Goal: Task Accomplishment & Management: Manage account settings

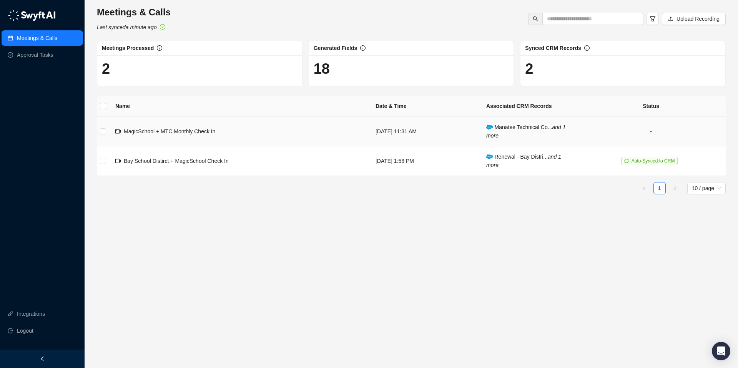
click at [211, 138] on td "MagicSchool + MTC Monthly Check In" at bounding box center [239, 132] width 260 height 30
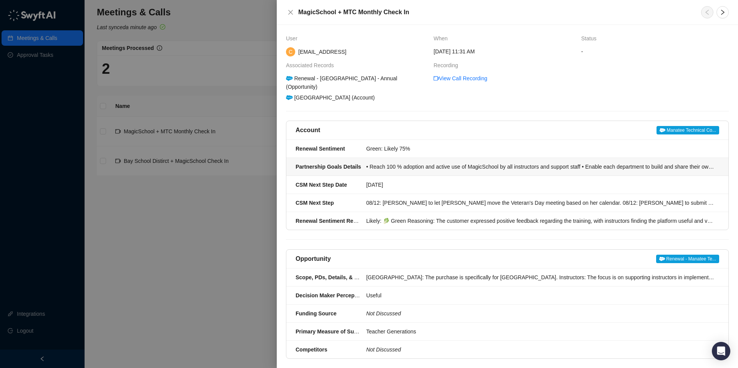
click at [456, 169] on div "• Reach 100 % adoption and active use of MagicSchool by all instructors and sup…" at bounding box center [540, 166] width 348 height 8
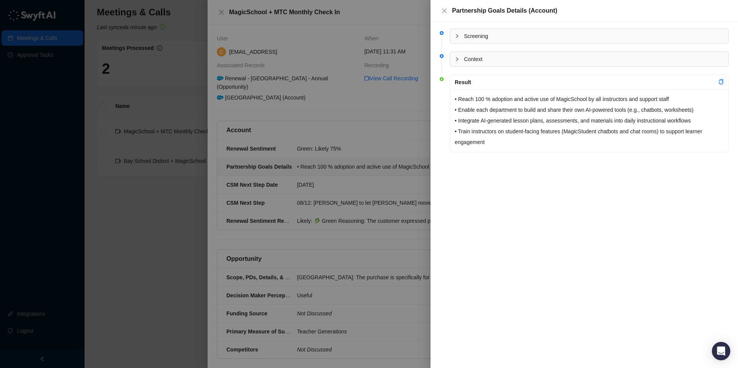
click at [408, 184] on div at bounding box center [369, 184] width 738 height 368
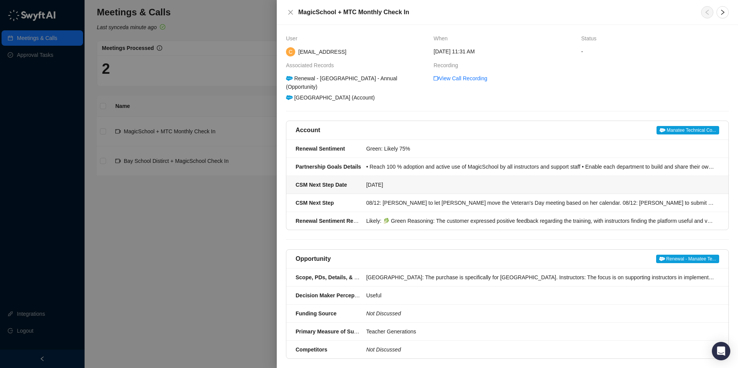
click at [421, 184] on div "08/14/25" at bounding box center [540, 185] width 348 height 8
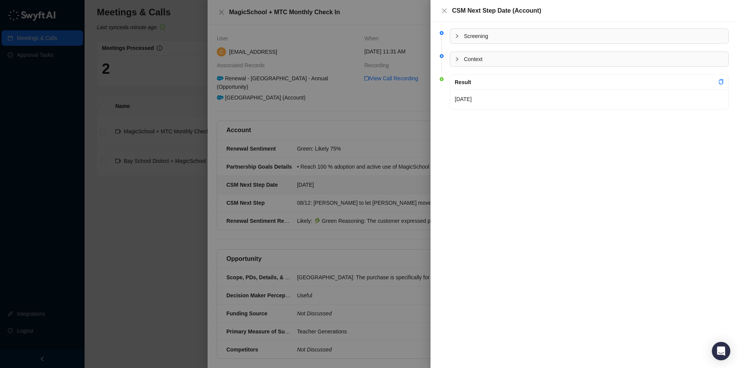
click at [472, 97] on p "08/14/25" at bounding box center [588, 99] width 269 height 11
click at [480, 101] on p "08/14/25" at bounding box center [588, 99] width 269 height 11
drag, startPoint x: 480, startPoint y: 101, endPoint x: 448, endPoint y: 100, distance: 32.3
click at [448, 100] on li "Result 08/14/25" at bounding box center [583, 98] width 289 height 43
click at [467, 99] on p "08/14/25" at bounding box center [588, 99] width 269 height 11
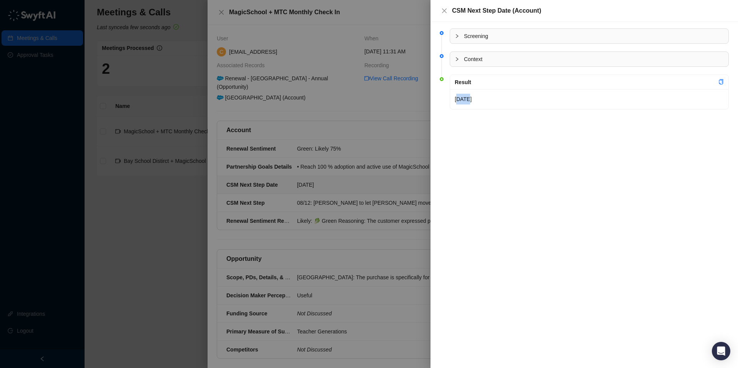
drag, startPoint x: 468, startPoint y: 99, endPoint x: 458, endPoint y: 100, distance: 10.0
click at [458, 99] on p "08/14/25" at bounding box center [588, 99] width 269 height 11
click at [663, 95] on p "08/14/25" at bounding box center [588, 99] width 269 height 11
click at [592, 96] on p "08/14/25" at bounding box center [588, 99] width 269 height 11
click at [520, 97] on p "08/14/25" at bounding box center [588, 99] width 269 height 11
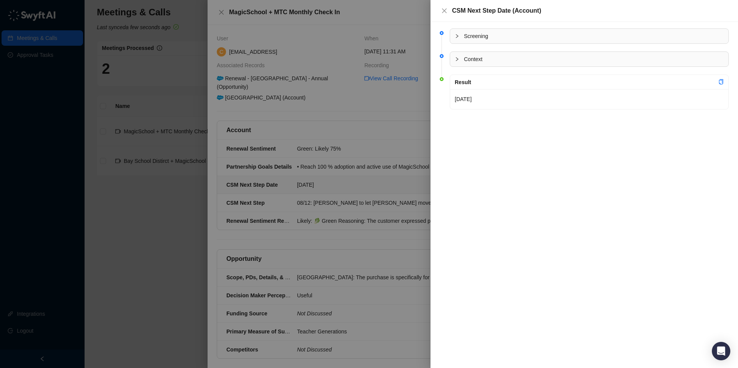
click at [511, 99] on p "08/14/25" at bounding box center [588, 99] width 269 height 11
click at [463, 94] on p "08/14/25" at bounding box center [588, 99] width 269 height 11
click at [459, 62] on div at bounding box center [458, 59] width 9 height 8
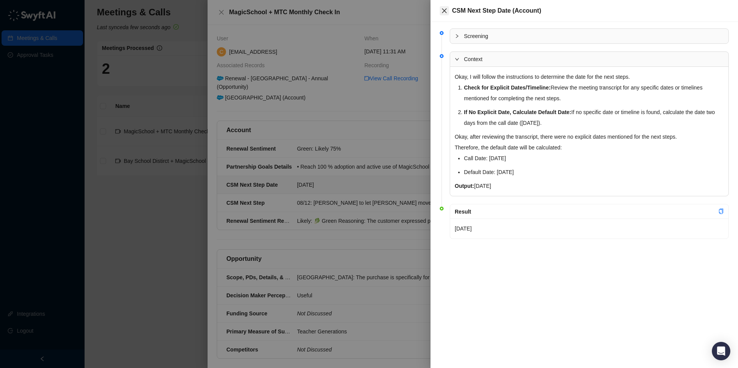
click at [443, 12] on icon "close" at bounding box center [444, 11] width 6 height 6
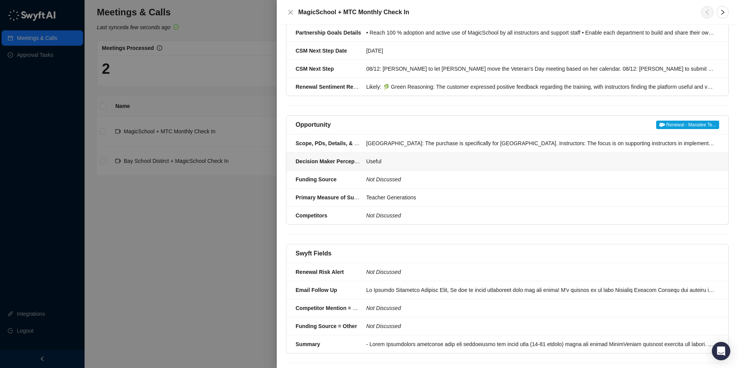
scroll to position [148, 0]
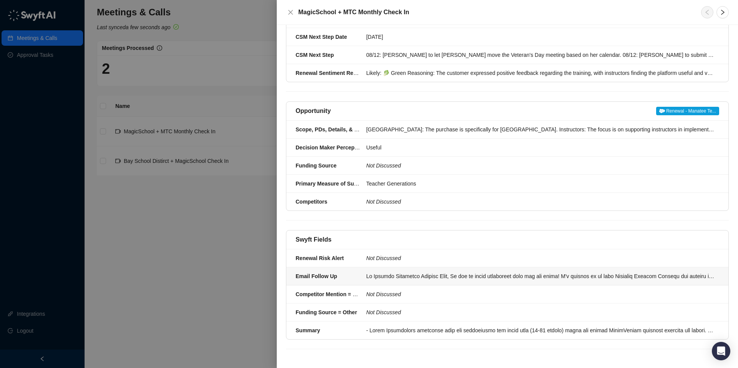
click at [477, 281] on li "Email Follow Up" at bounding box center [507, 276] width 442 height 18
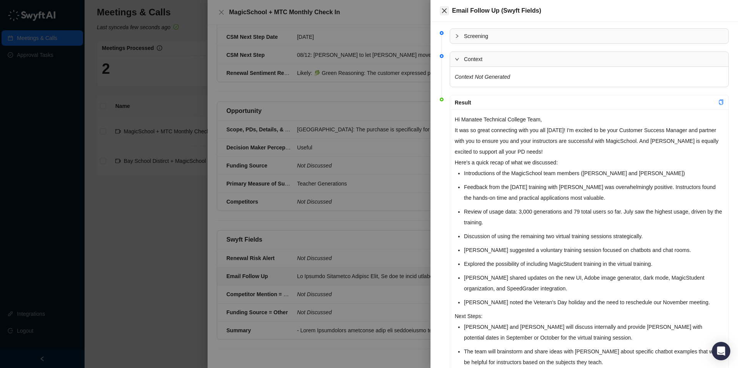
click at [444, 8] on icon "close" at bounding box center [444, 11] width 6 height 6
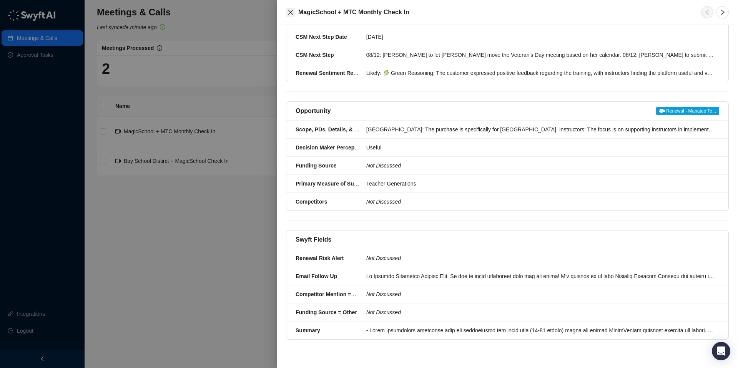
click at [293, 9] on button "Close" at bounding box center [290, 12] width 9 height 9
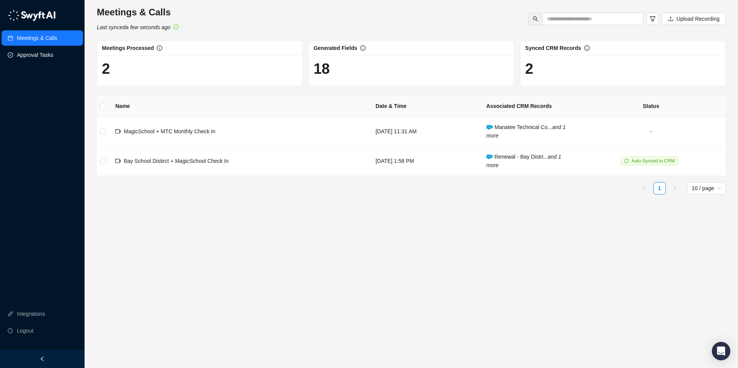
click at [39, 52] on link "Approval Tasks" at bounding box center [35, 54] width 36 height 15
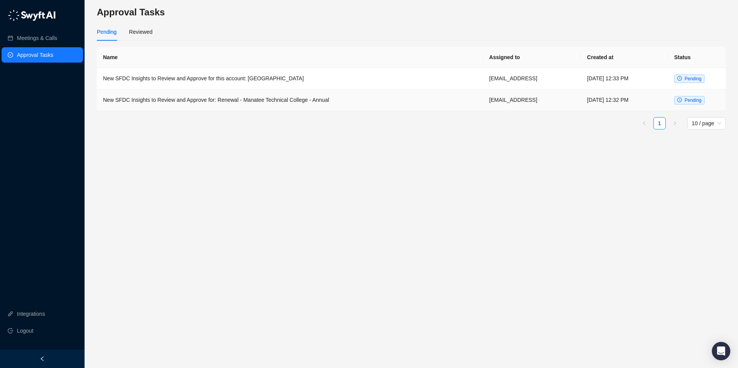
click at [277, 101] on td "New SFDC Insights to Review and Approve for: Renewal - Manatee Technical Colleg…" at bounding box center [290, 101] width 386 height 22
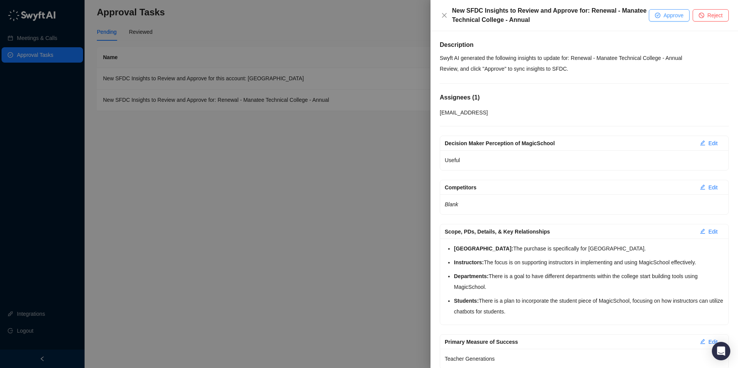
click at [663, 12] on span "Approve" at bounding box center [673, 15] width 20 height 8
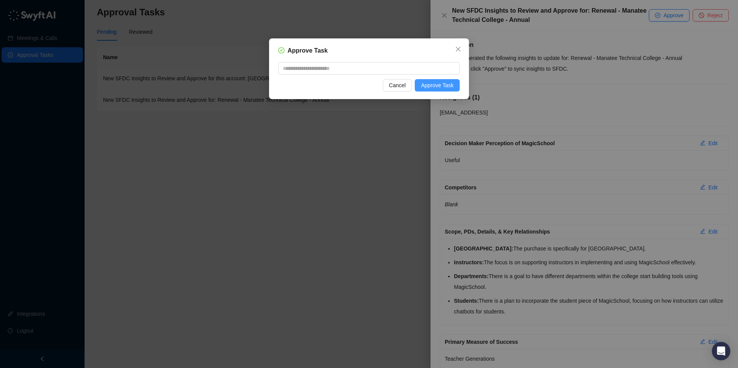
click at [438, 87] on span "Approve Task" at bounding box center [437, 85] width 33 height 8
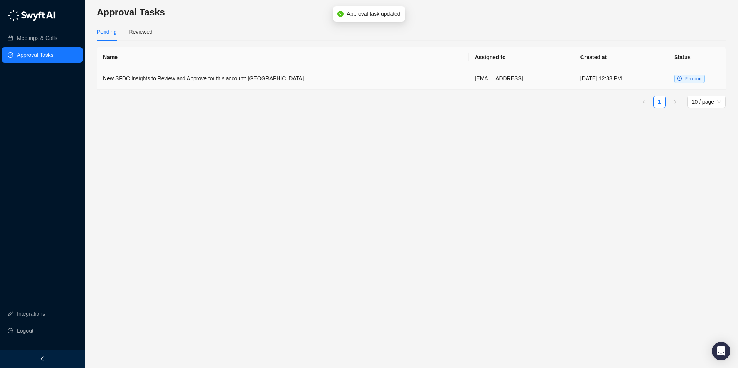
click at [197, 79] on td "New SFDC Insights to Review and Approve for this account: [GEOGRAPHIC_DATA]" at bounding box center [282, 79] width 371 height 22
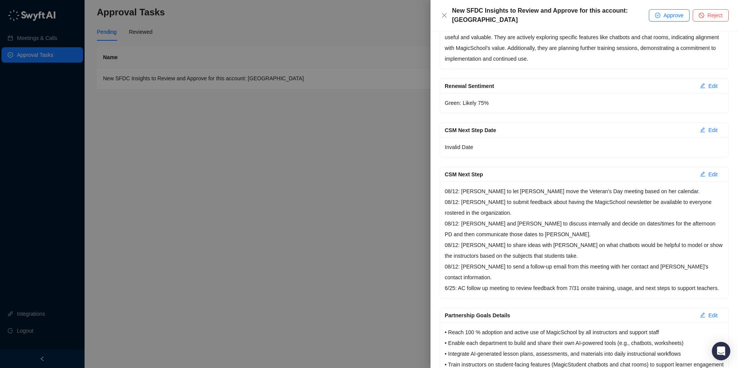
scroll to position [146, 0]
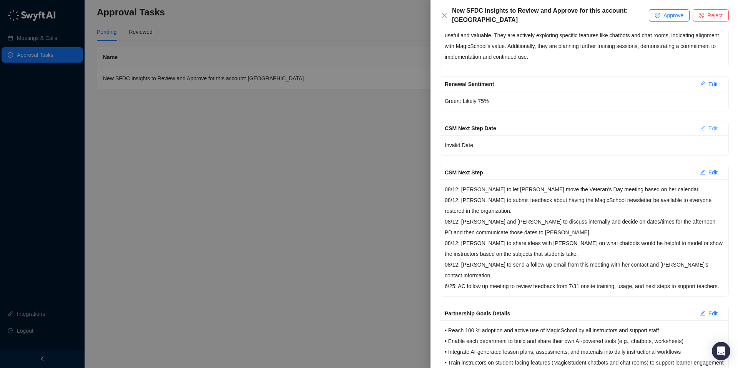
click at [709, 130] on span "Edit" at bounding box center [712, 128] width 9 height 8
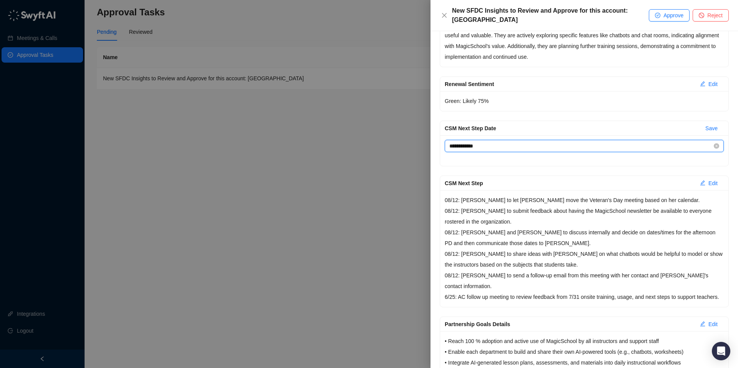
click at [695, 147] on input "**********" at bounding box center [580, 146] width 263 height 8
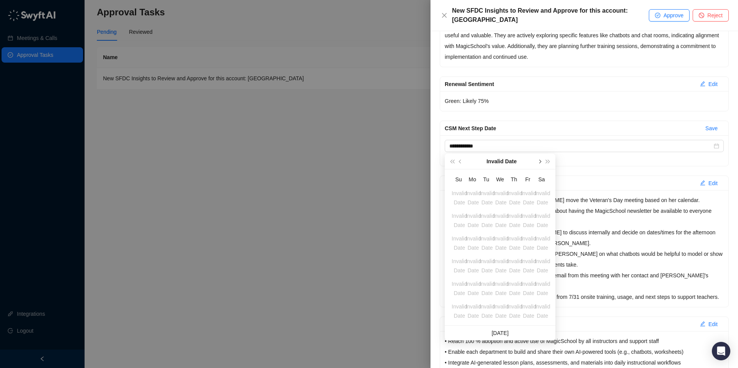
click at [537, 160] on button "next-year" at bounding box center [539, 161] width 8 height 15
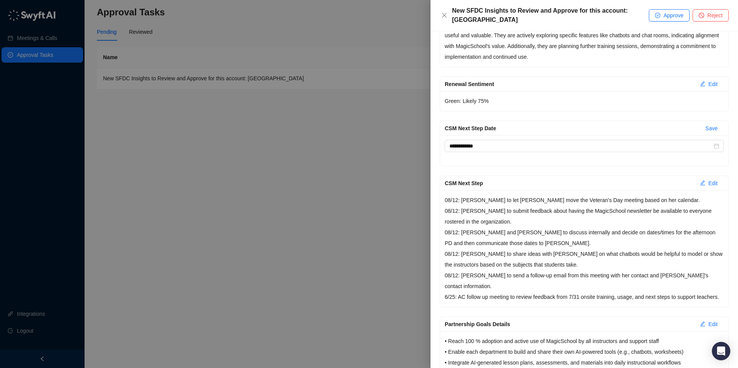
click at [548, 104] on p "Green: Likely 75%" at bounding box center [583, 101] width 279 height 11
click at [514, 151] on div "**********" at bounding box center [583, 146] width 279 height 12
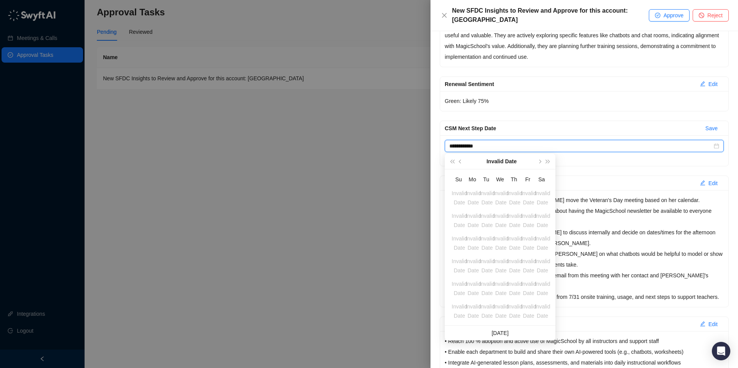
drag, startPoint x: 514, startPoint y: 148, endPoint x: 428, endPoint y: 136, distance: 86.1
click at [429, 136] on div "**********" at bounding box center [369, 184] width 738 height 368
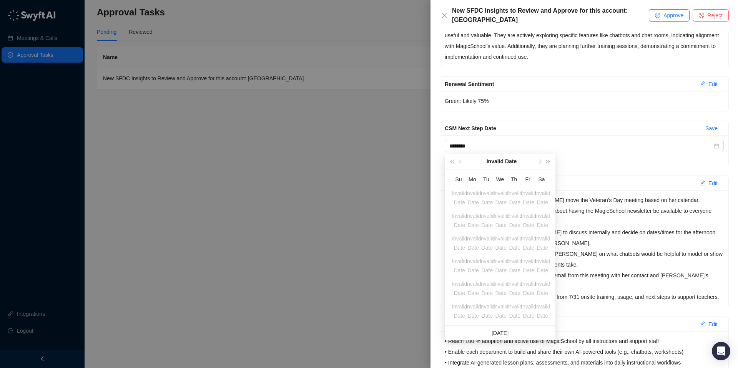
type input "**********"
click at [545, 112] on div "**********" at bounding box center [583, 186] width 289 height 395
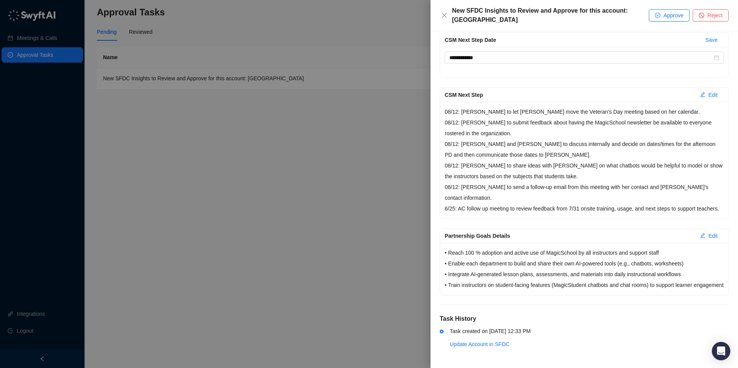
scroll to position [0, 0]
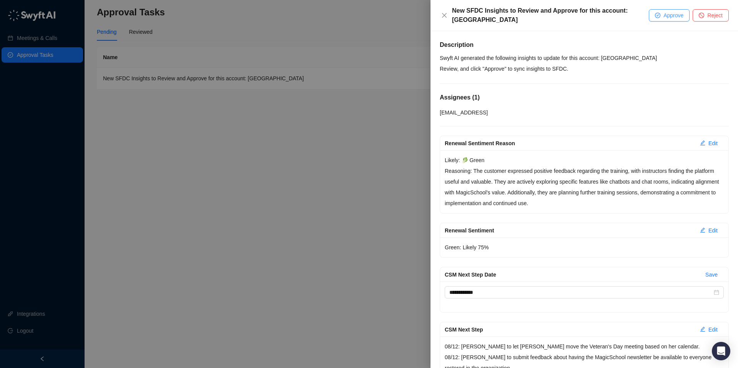
click at [667, 17] on span "Approve" at bounding box center [673, 15] width 20 height 8
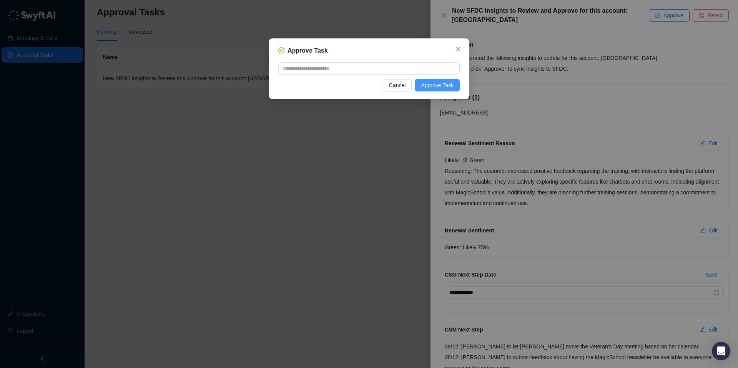
click at [441, 91] on button "Approve Task" at bounding box center [436, 85] width 45 height 12
